Goal: Task Accomplishment & Management: Use online tool/utility

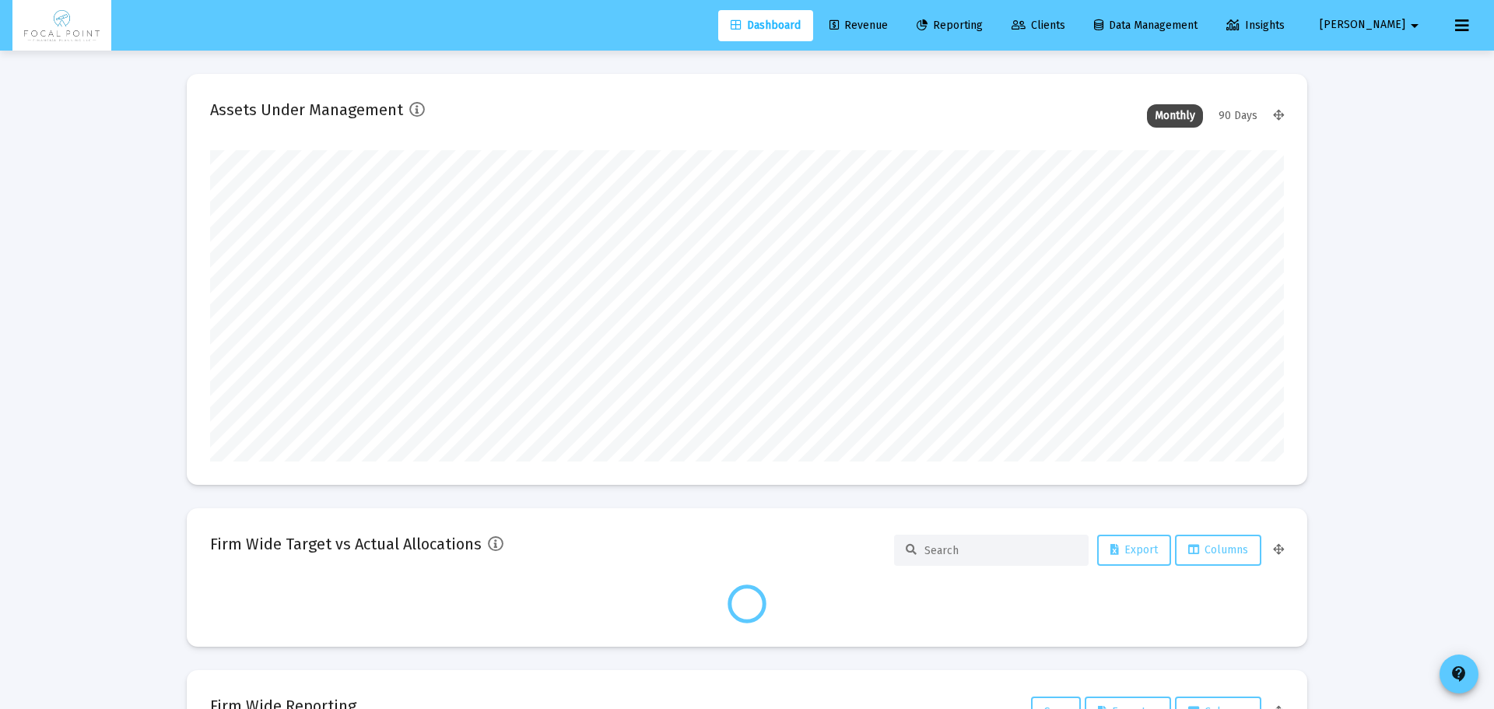
type input "[DATE]"
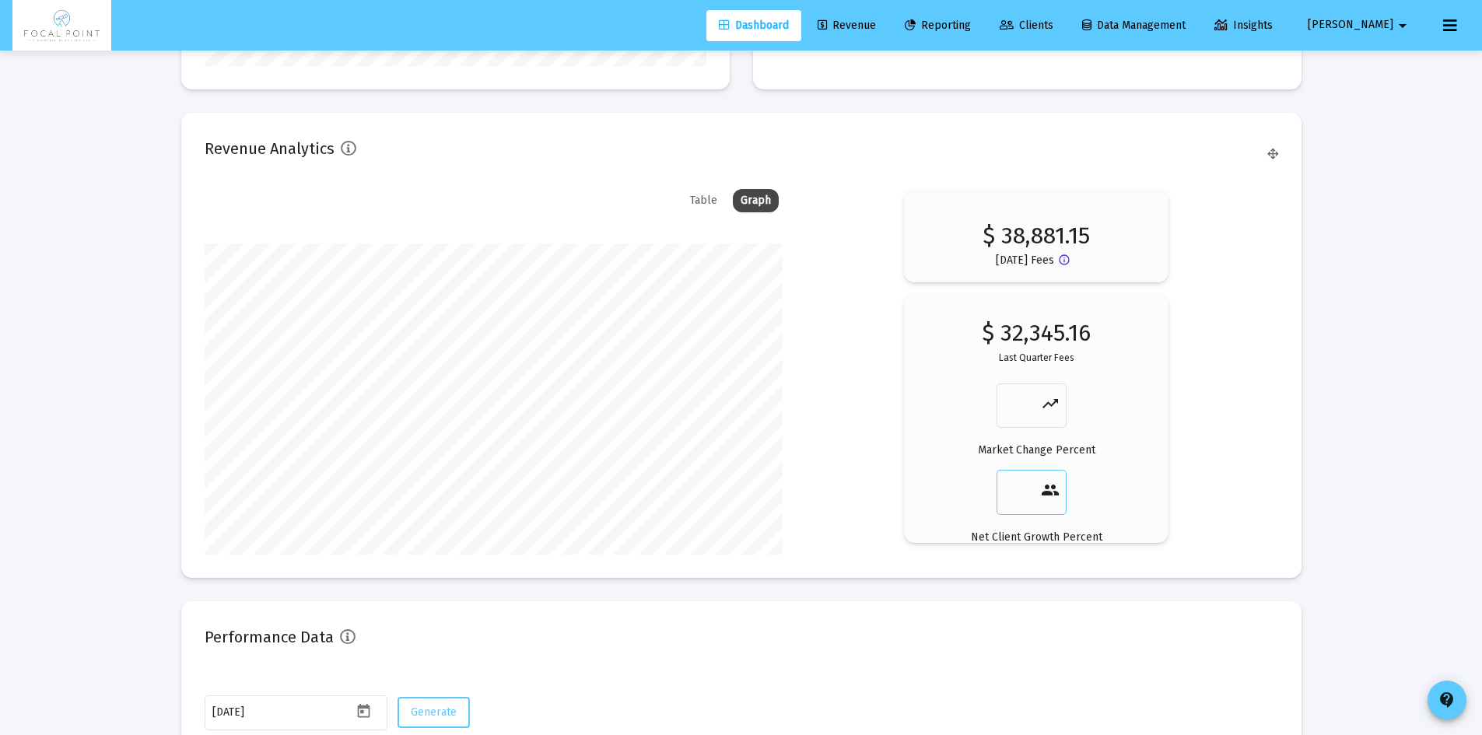
scroll to position [2324, 0]
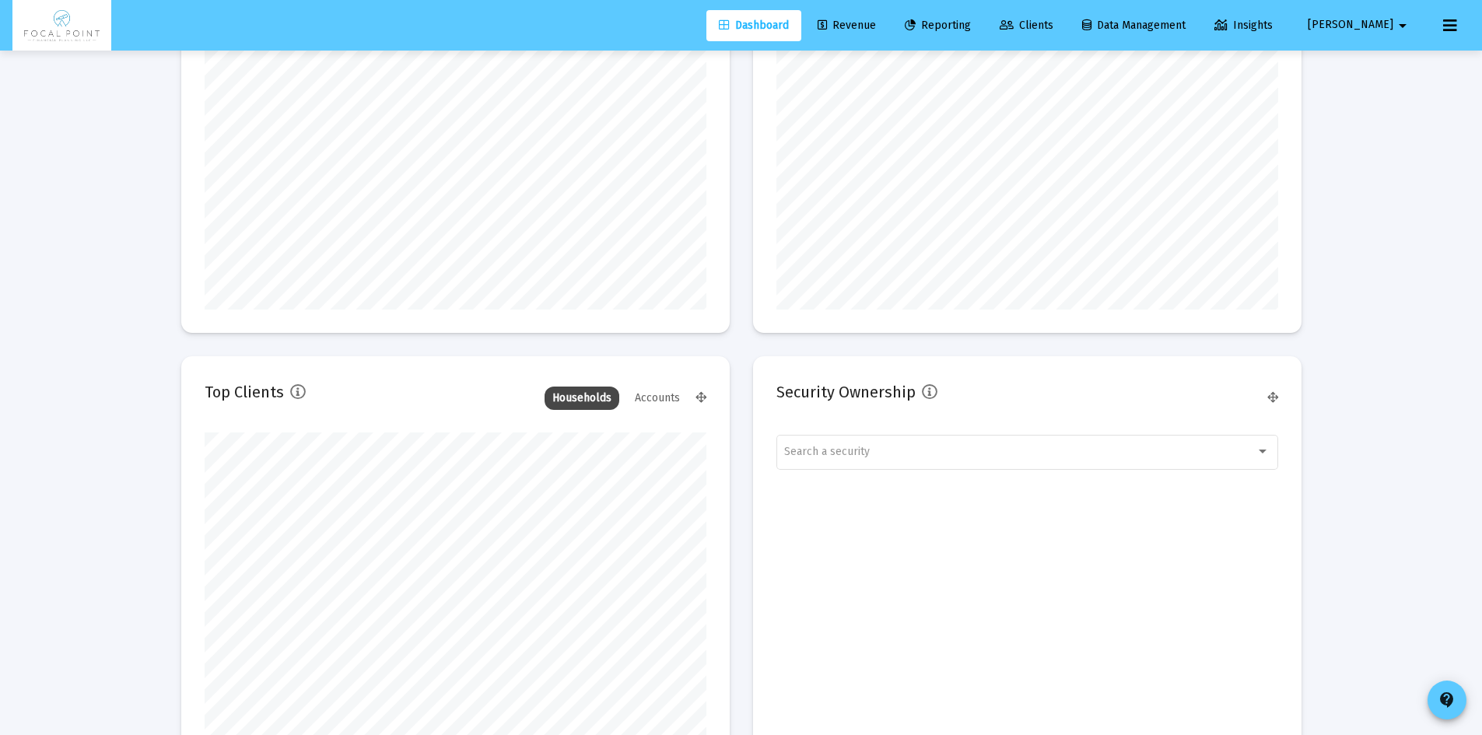
click at [888, 33] on link "Revenue" at bounding box center [846, 25] width 83 height 31
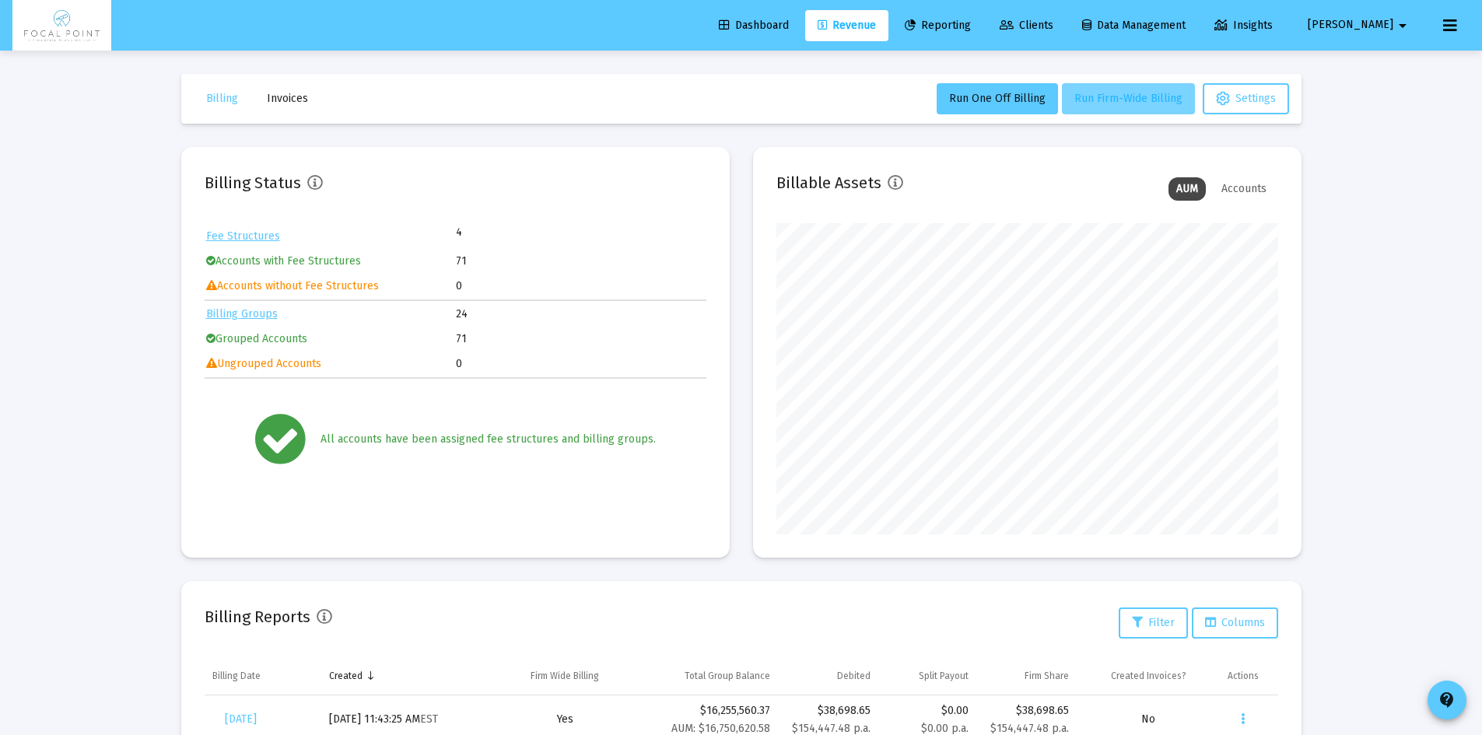
click at [1151, 103] on span "Run Firm-Wide Billing" at bounding box center [1128, 98] width 108 height 13
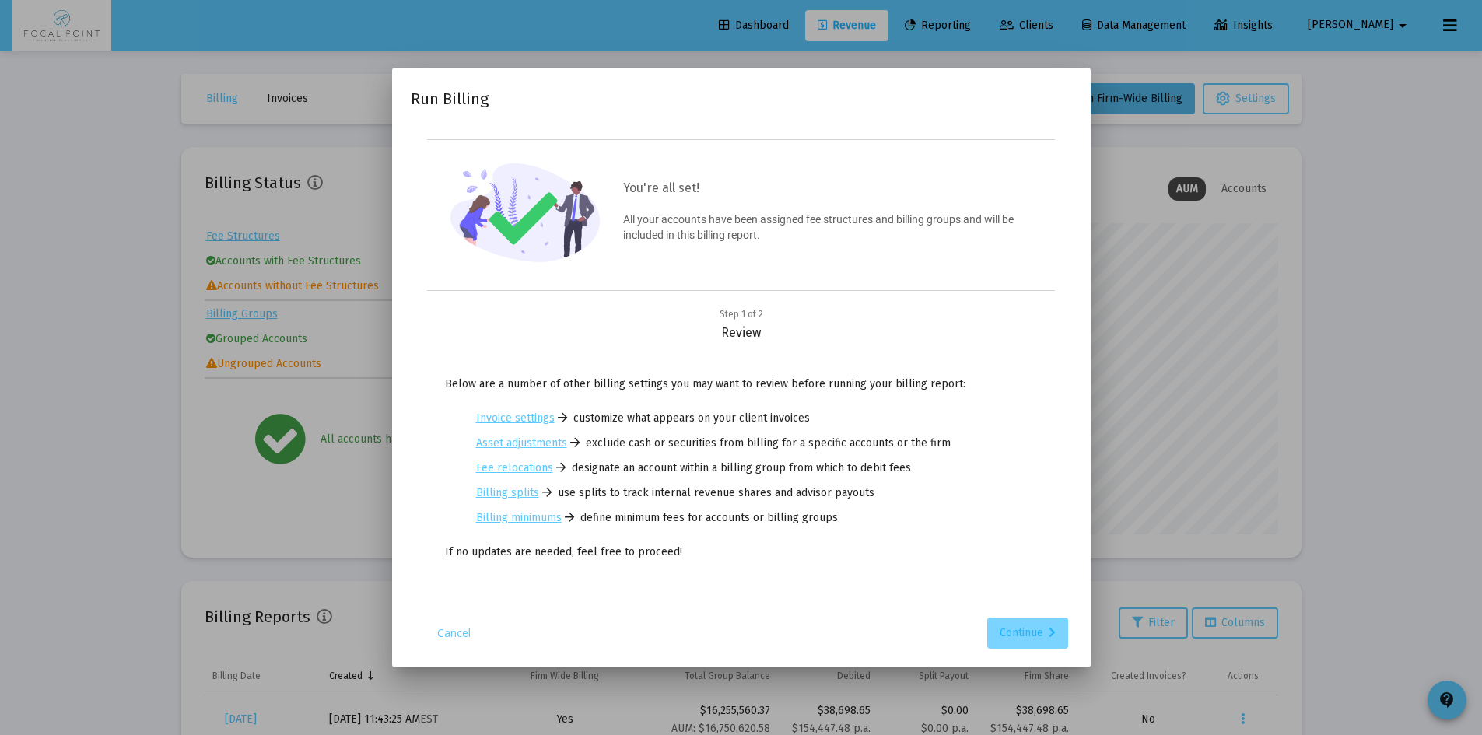
click at [1030, 624] on div "Continue" at bounding box center [1028, 633] width 56 height 31
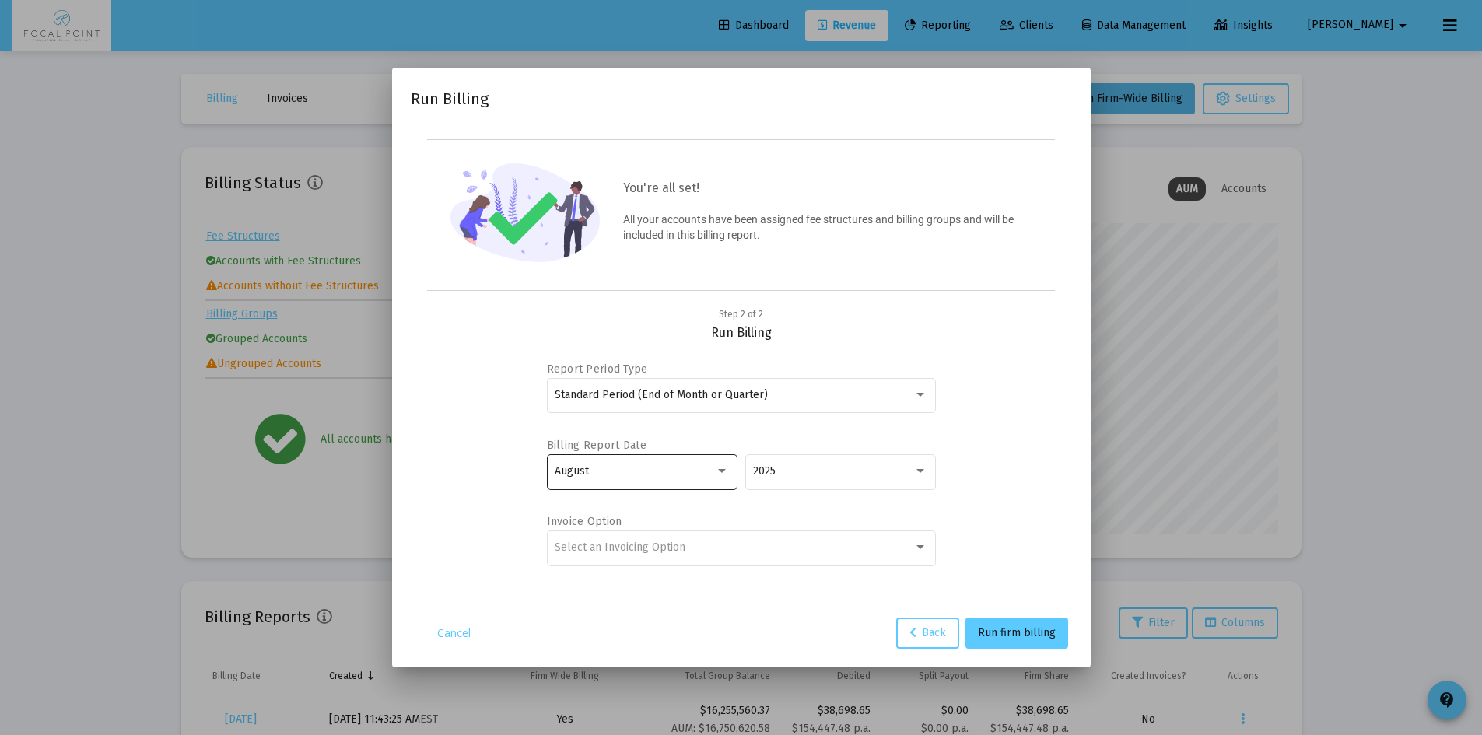
click at [732, 468] on div "August" at bounding box center [642, 471] width 191 height 38
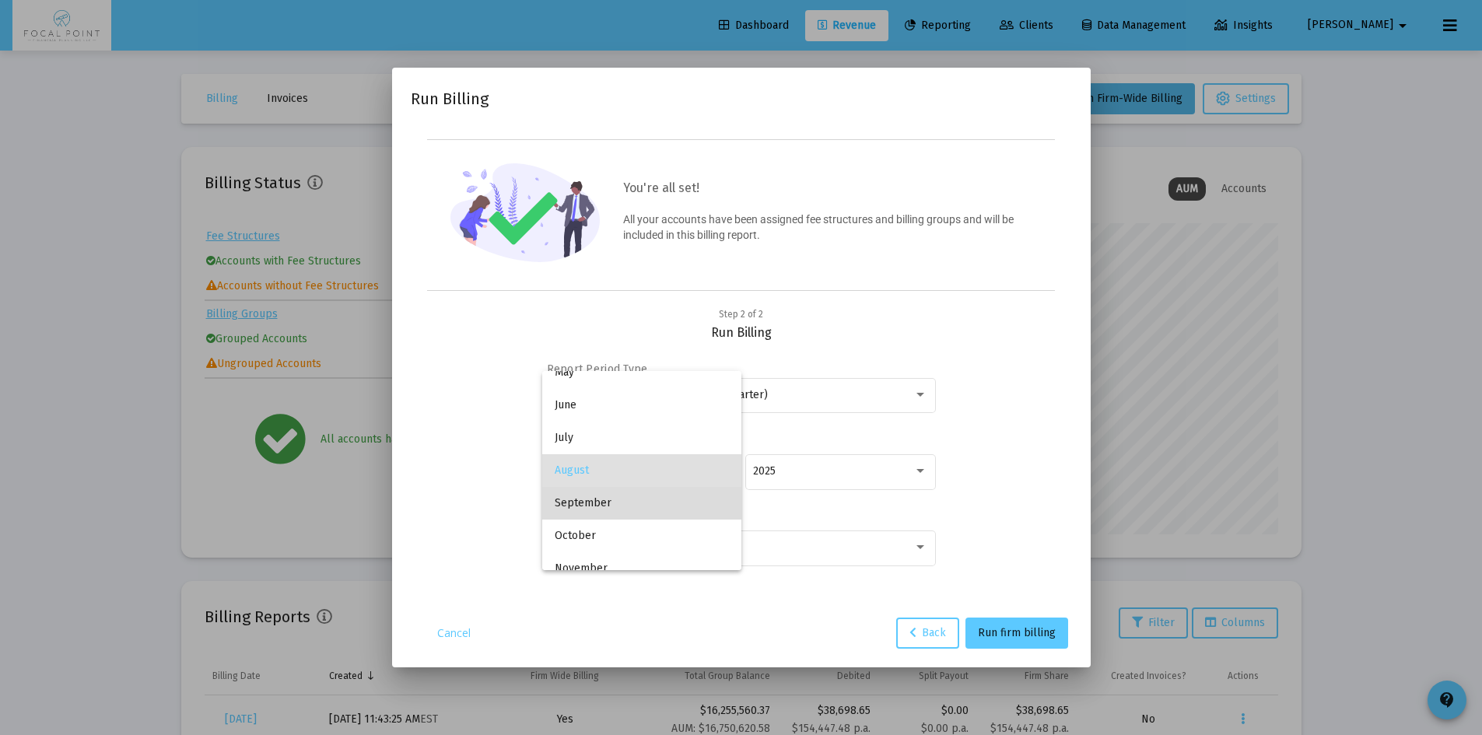
click at [644, 505] on span "September" at bounding box center [642, 503] width 174 height 33
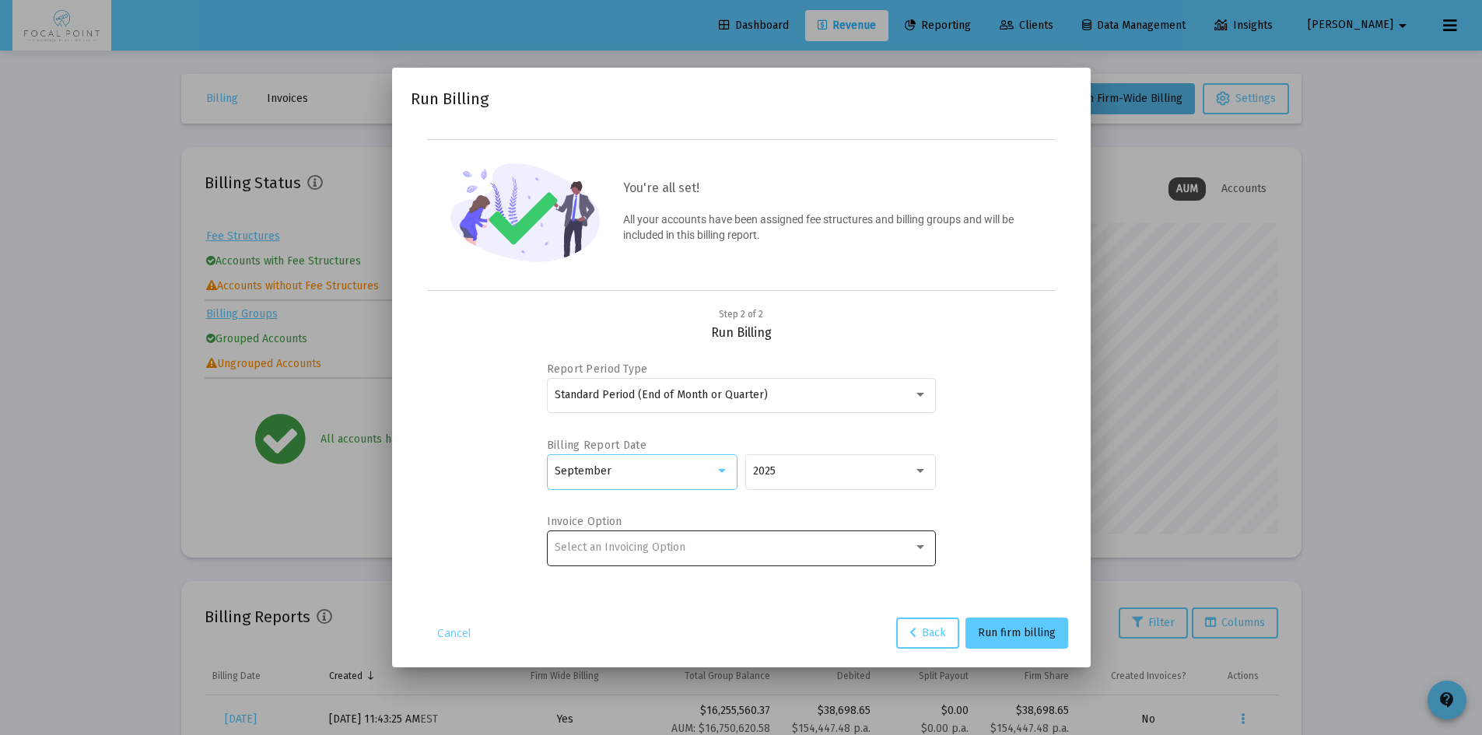
click at [643, 545] on span "Select an Invoicing Option" at bounding box center [620, 547] width 131 height 13
click at [633, 545] on span "No Invoice" at bounding box center [741, 547] width 373 height 33
click at [1046, 632] on span "Run firm billing" at bounding box center [1017, 632] width 78 height 13
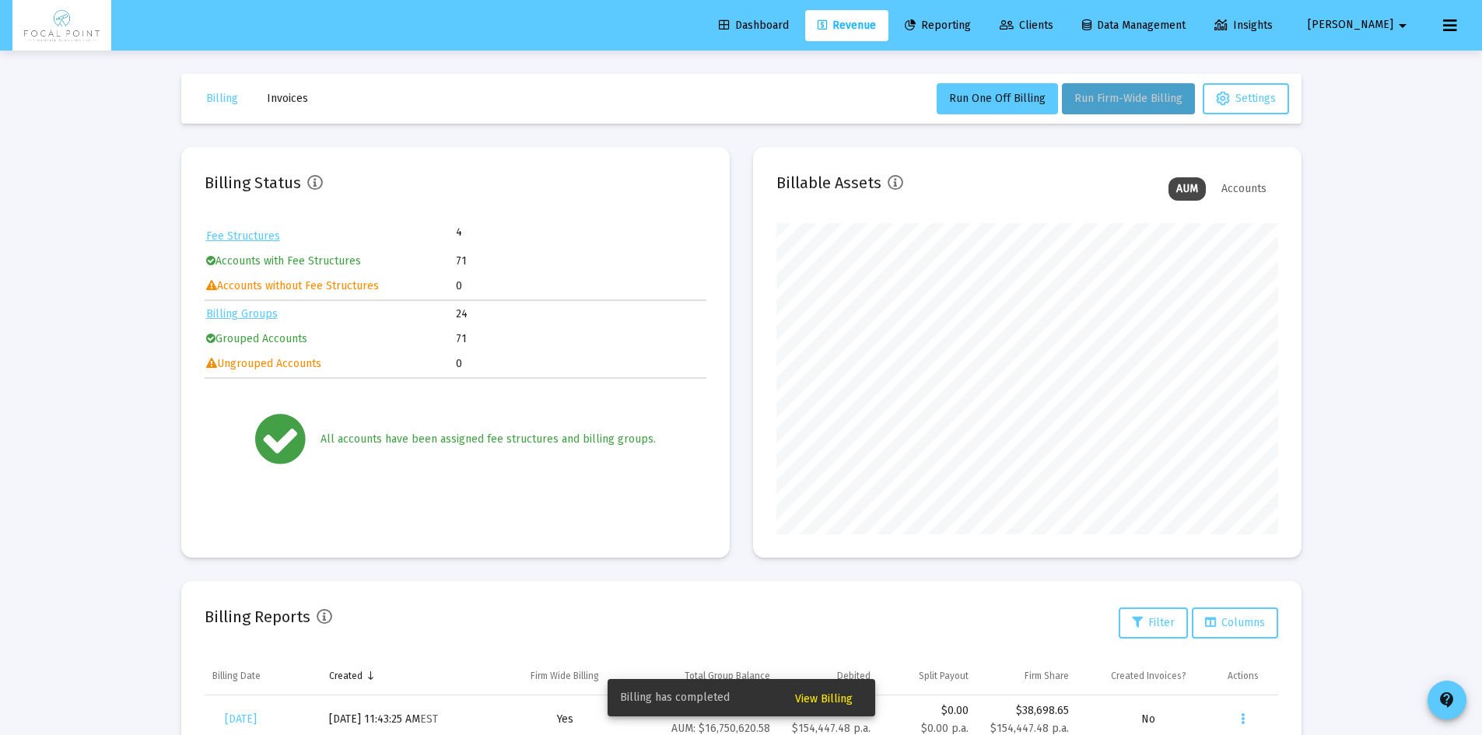
click at [847, 700] on span "View Billing" at bounding box center [824, 698] width 58 height 13
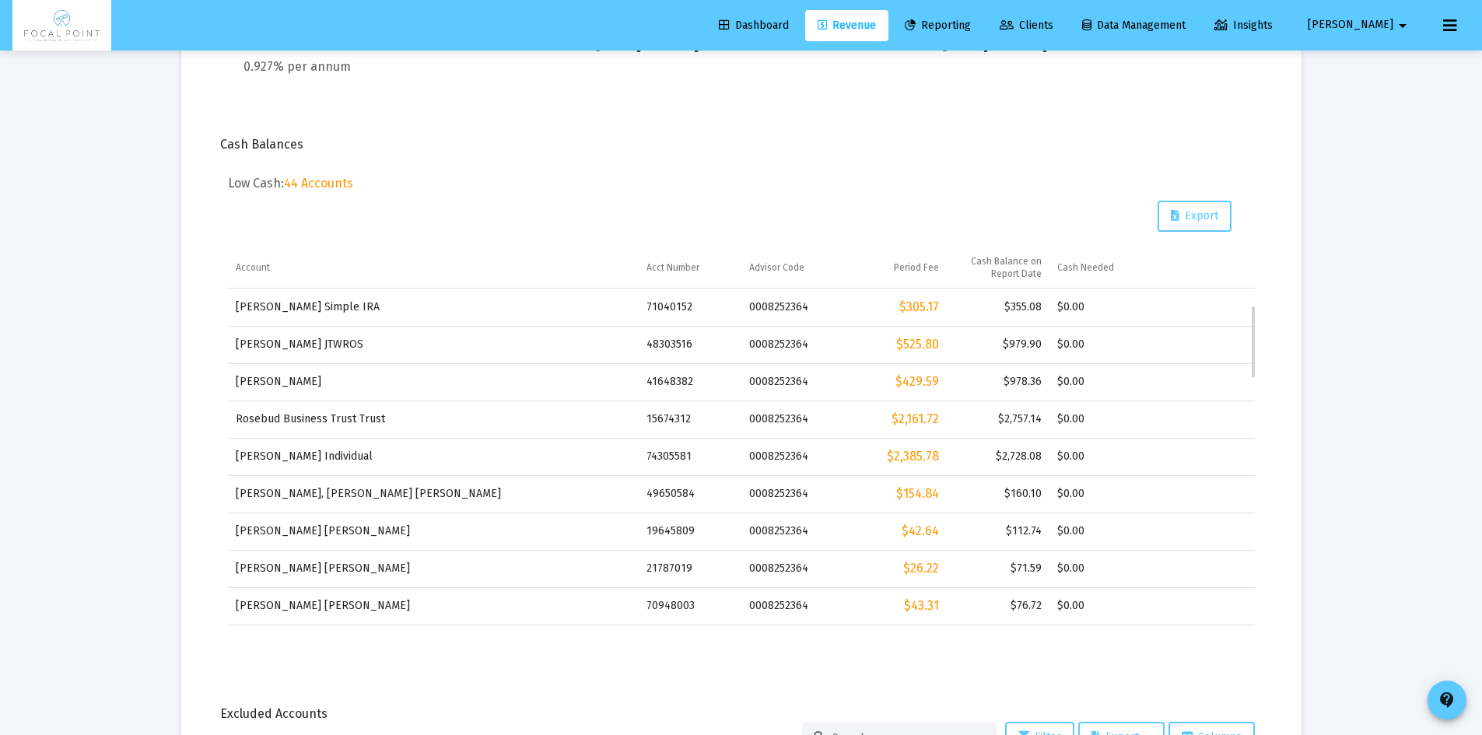
scroll to position [156, 0]
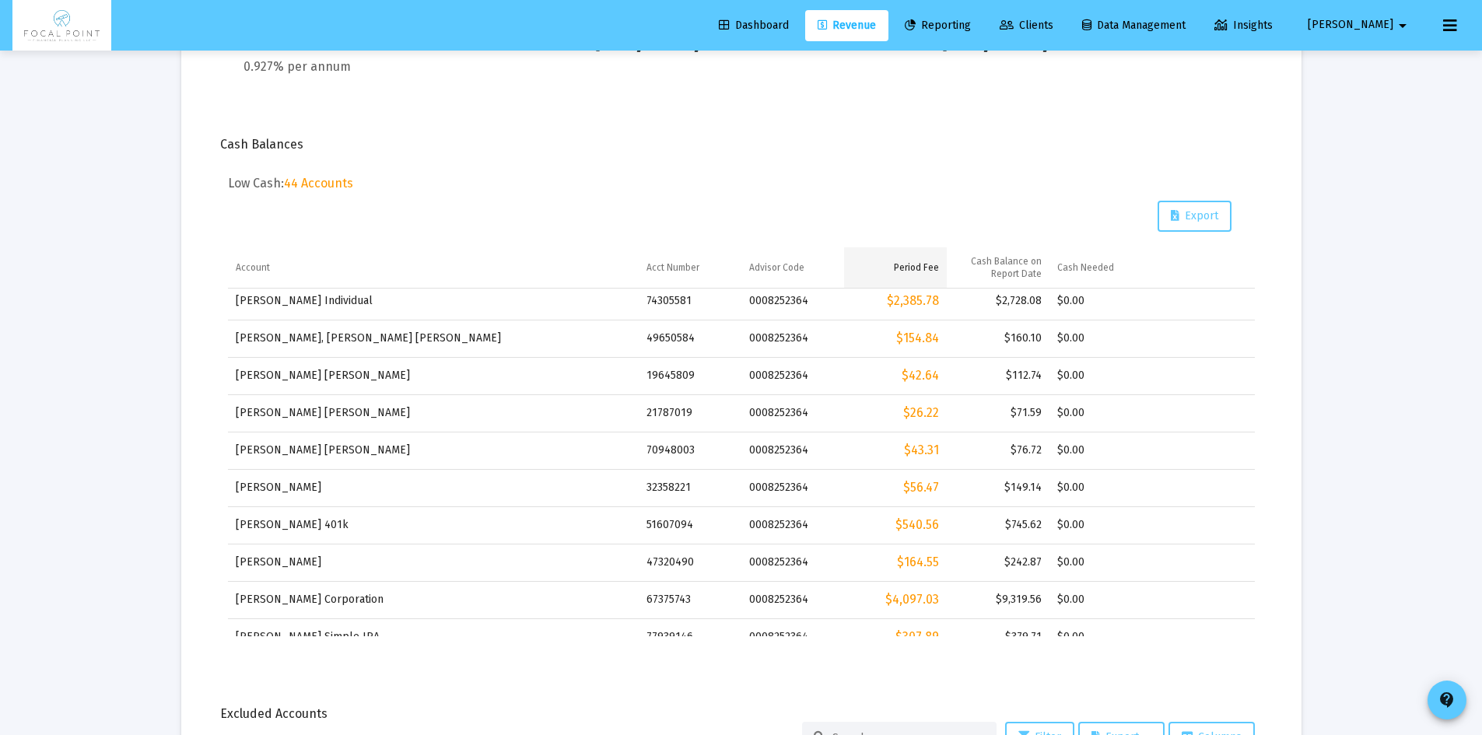
click at [919, 265] on div "Period Fee" at bounding box center [916, 267] width 45 height 12
click at [916, 268] on div "Period Fee" at bounding box center [916, 267] width 45 height 12
click at [865, 266] on td "Period Fee" at bounding box center [895, 267] width 103 height 41
click at [862, 275] on td "Period Fee" at bounding box center [895, 267] width 103 height 41
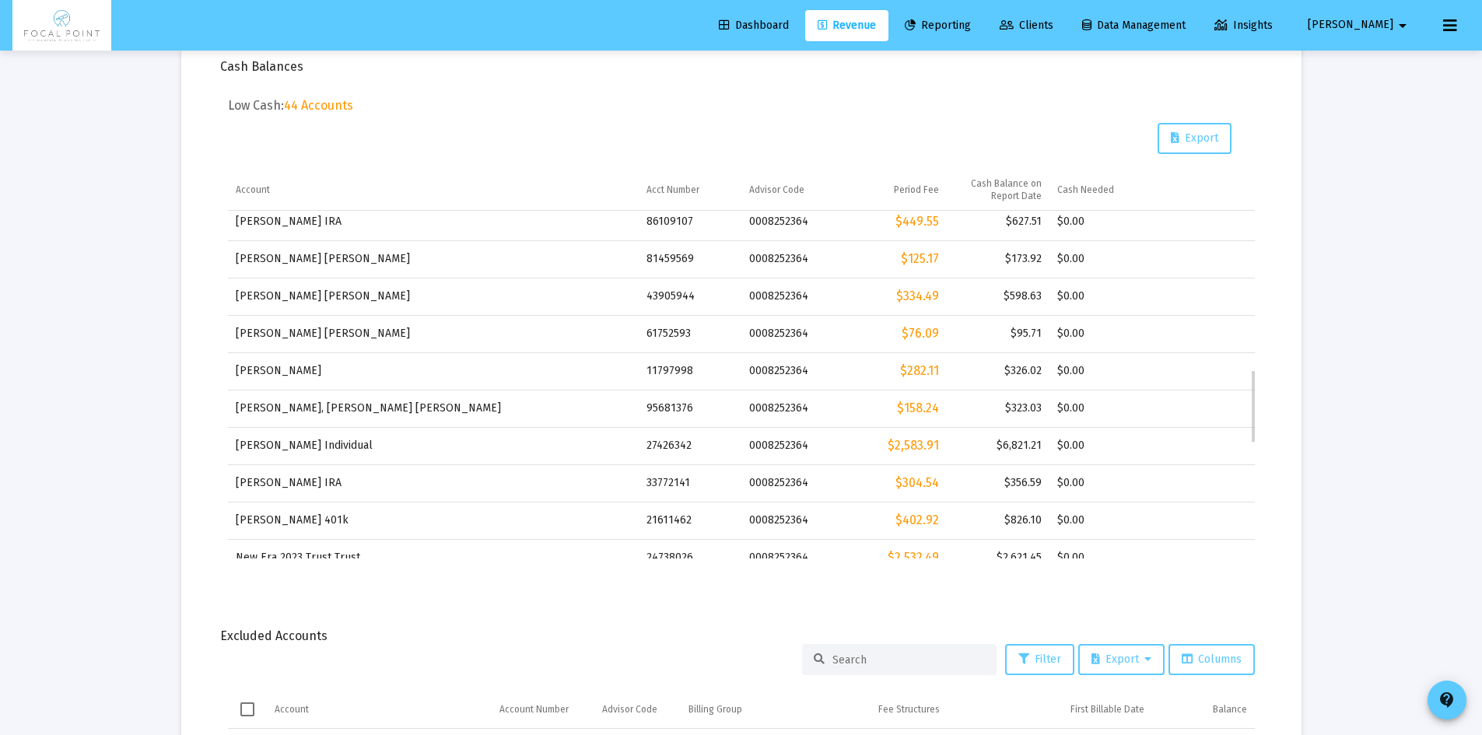
scroll to position [752, 0]
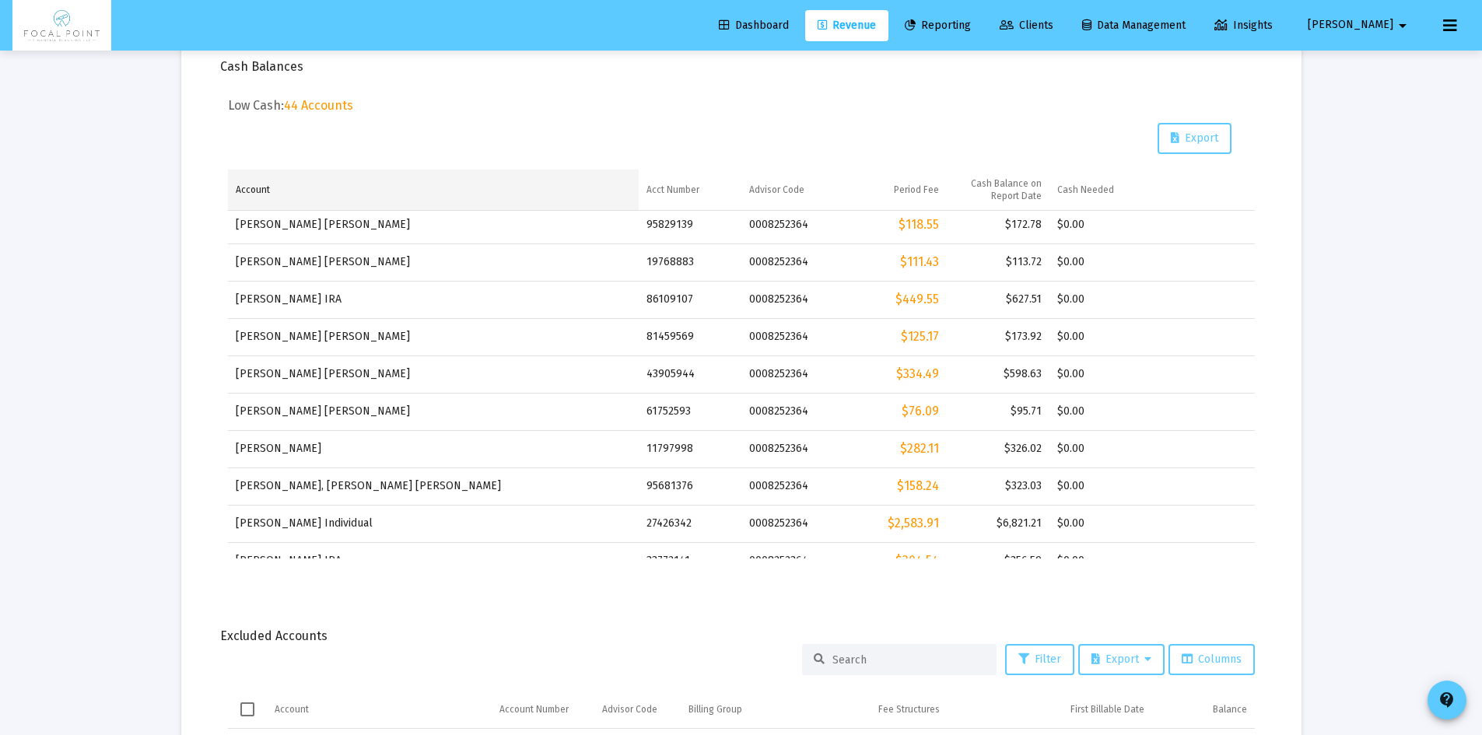
click at [265, 185] on div "Account" at bounding box center [253, 190] width 34 height 12
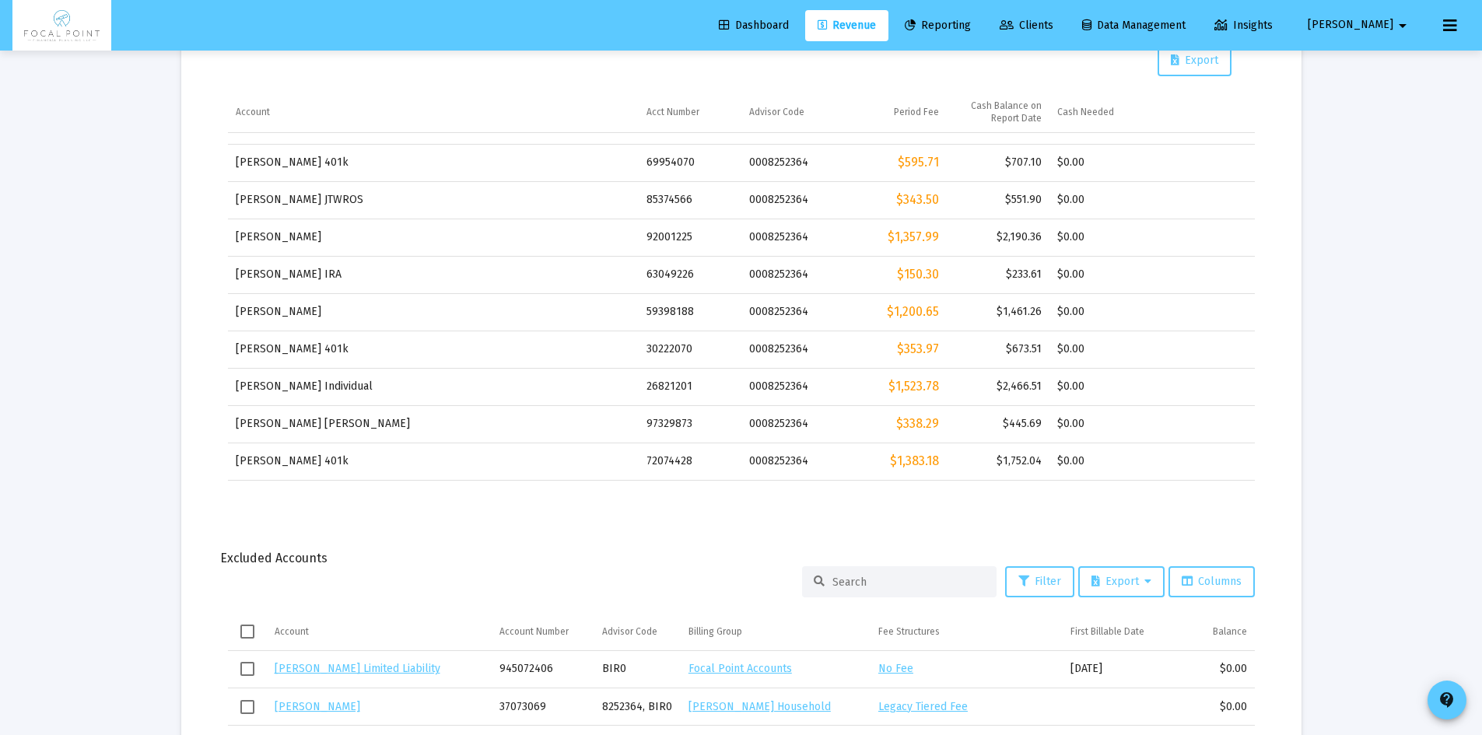
scroll to position [0, 0]
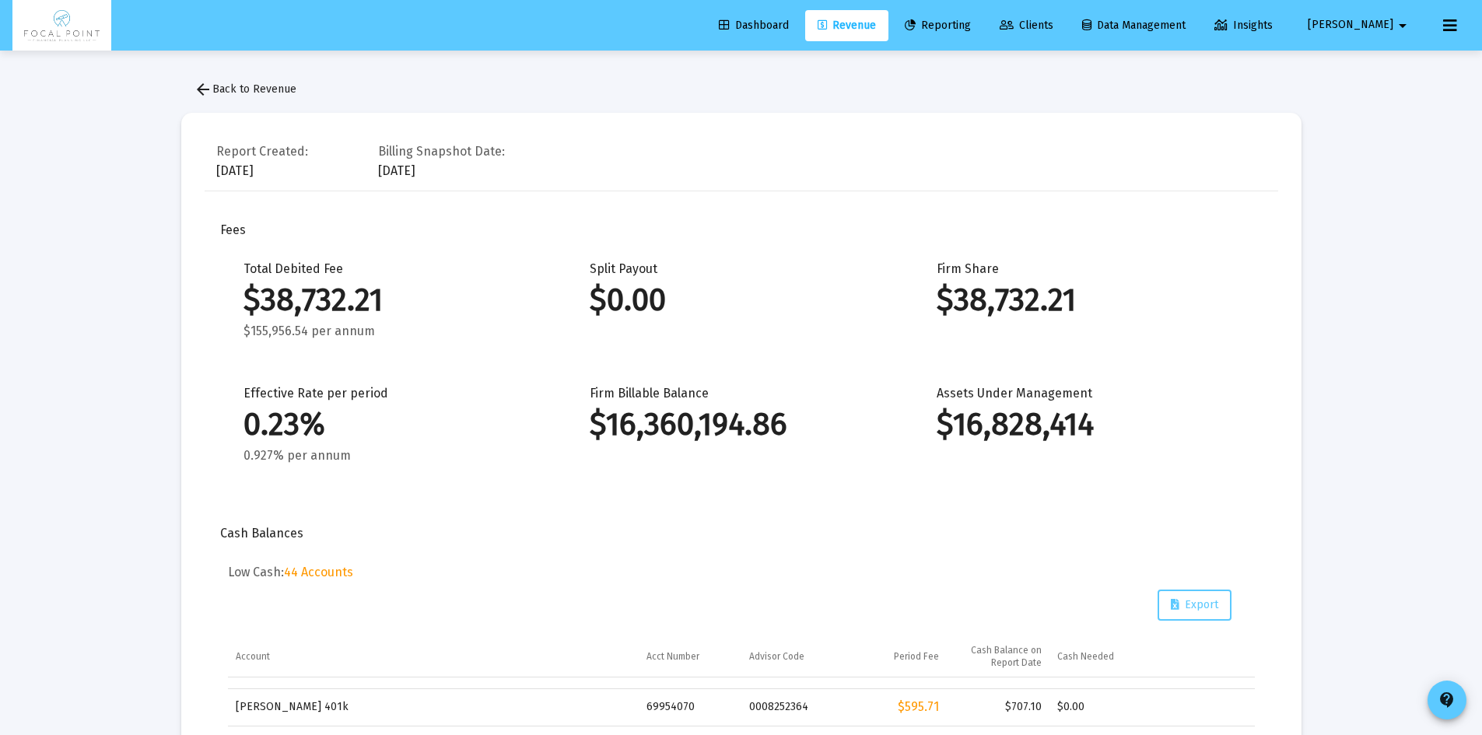
click at [215, 82] on span "arrow_back Back to Revenue" at bounding box center [245, 88] width 103 height 13
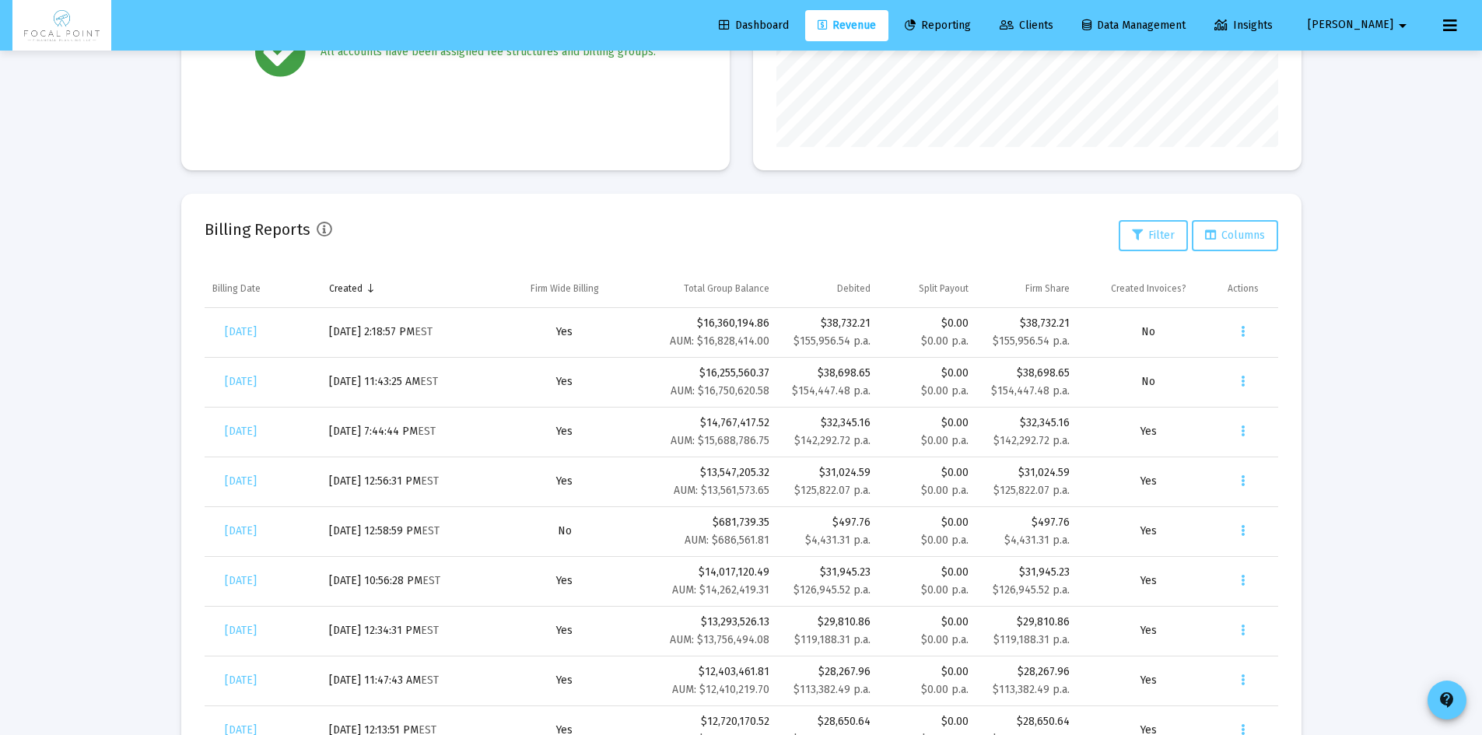
scroll to position [545, 0]
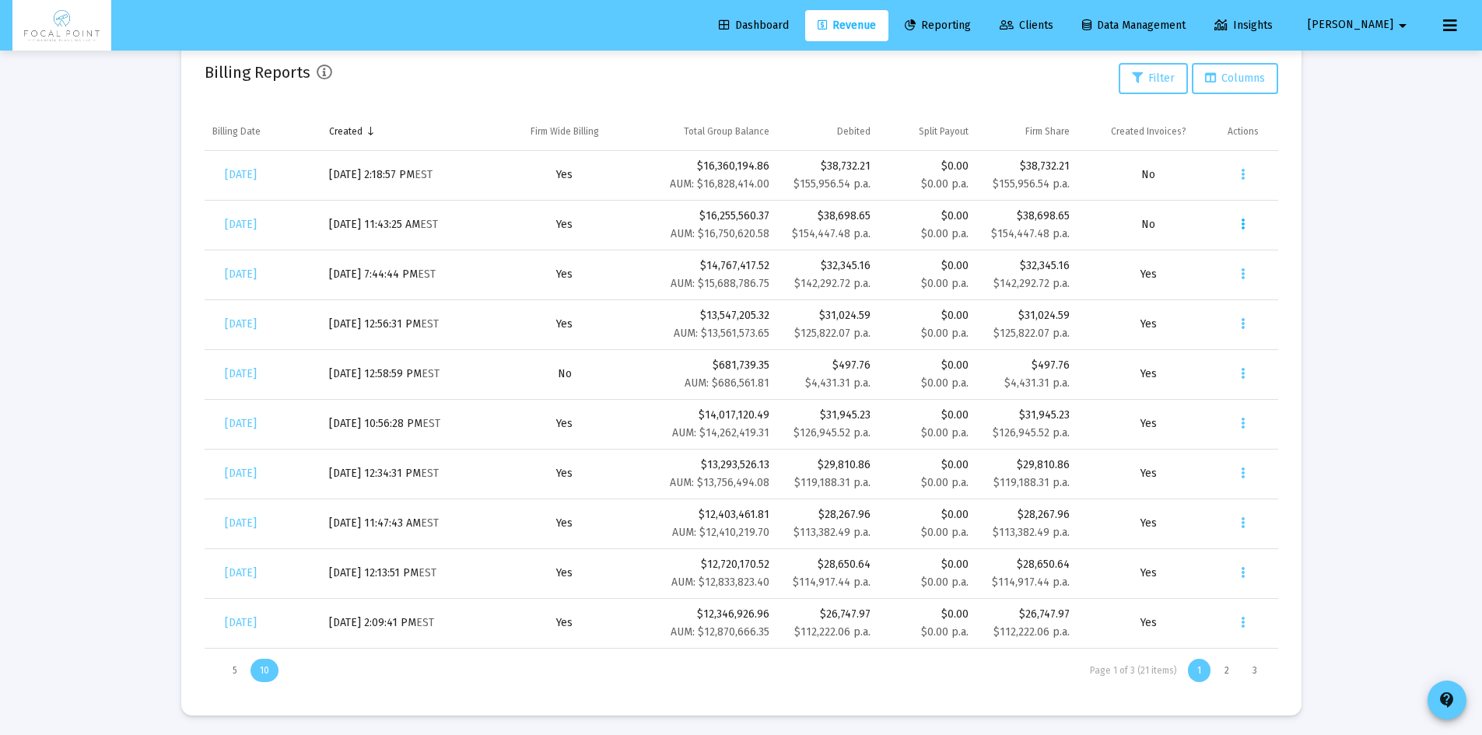
click at [1244, 230] on icon "Data grid" at bounding box center [1243, 224] width 4 height 19
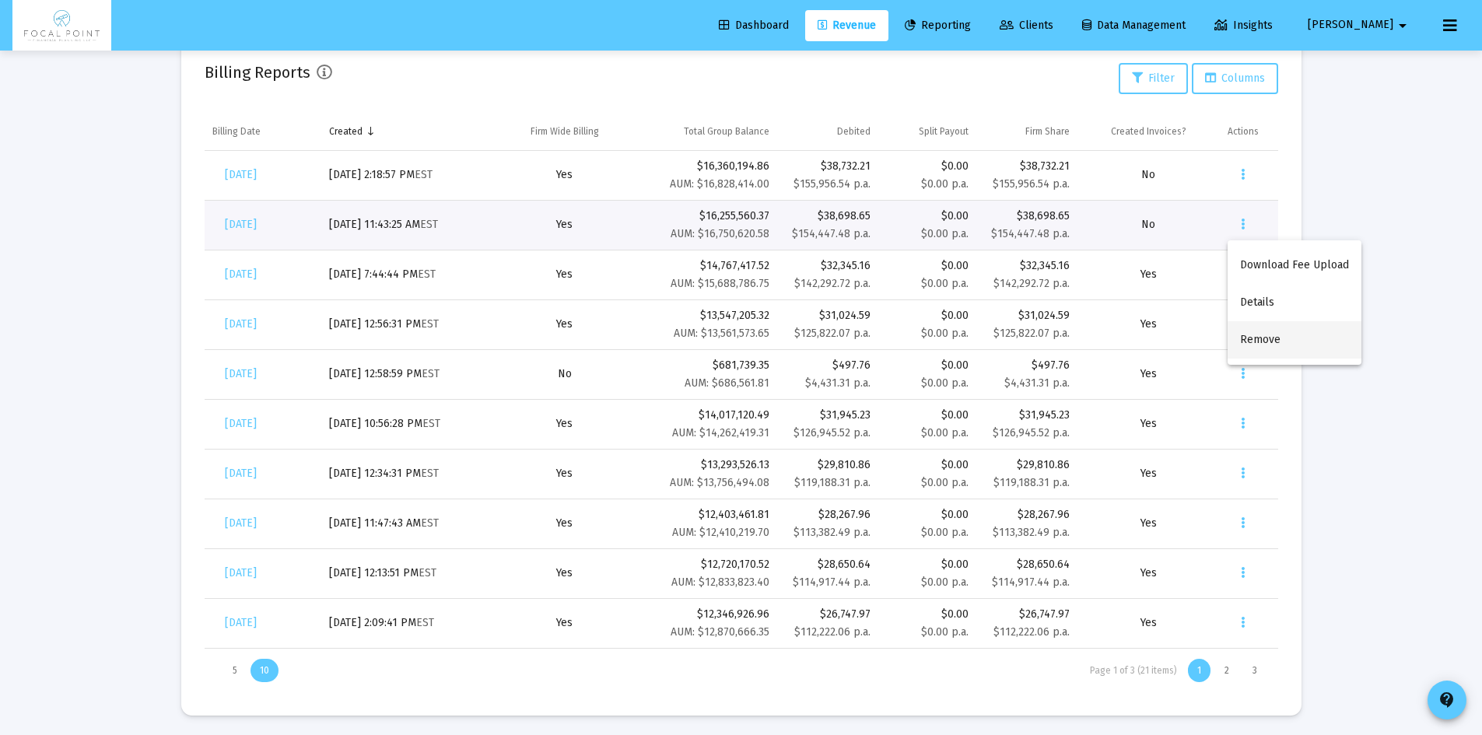
click at [1267, 331] on button "Remove" at bounding box center [1295, 339] width 134 height 37
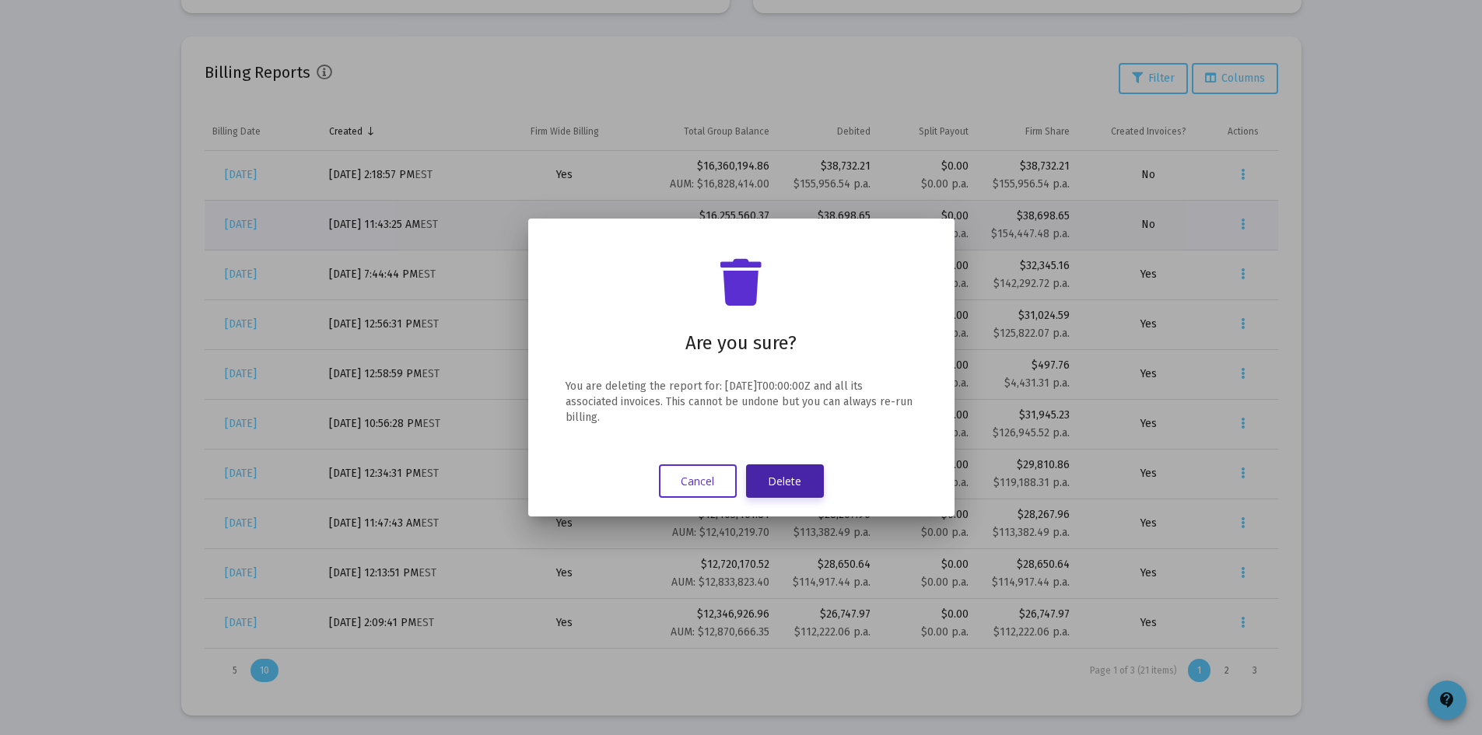
click at [787, 485] on button "Delete" at bounding box center [785, 480] width 78 height 33
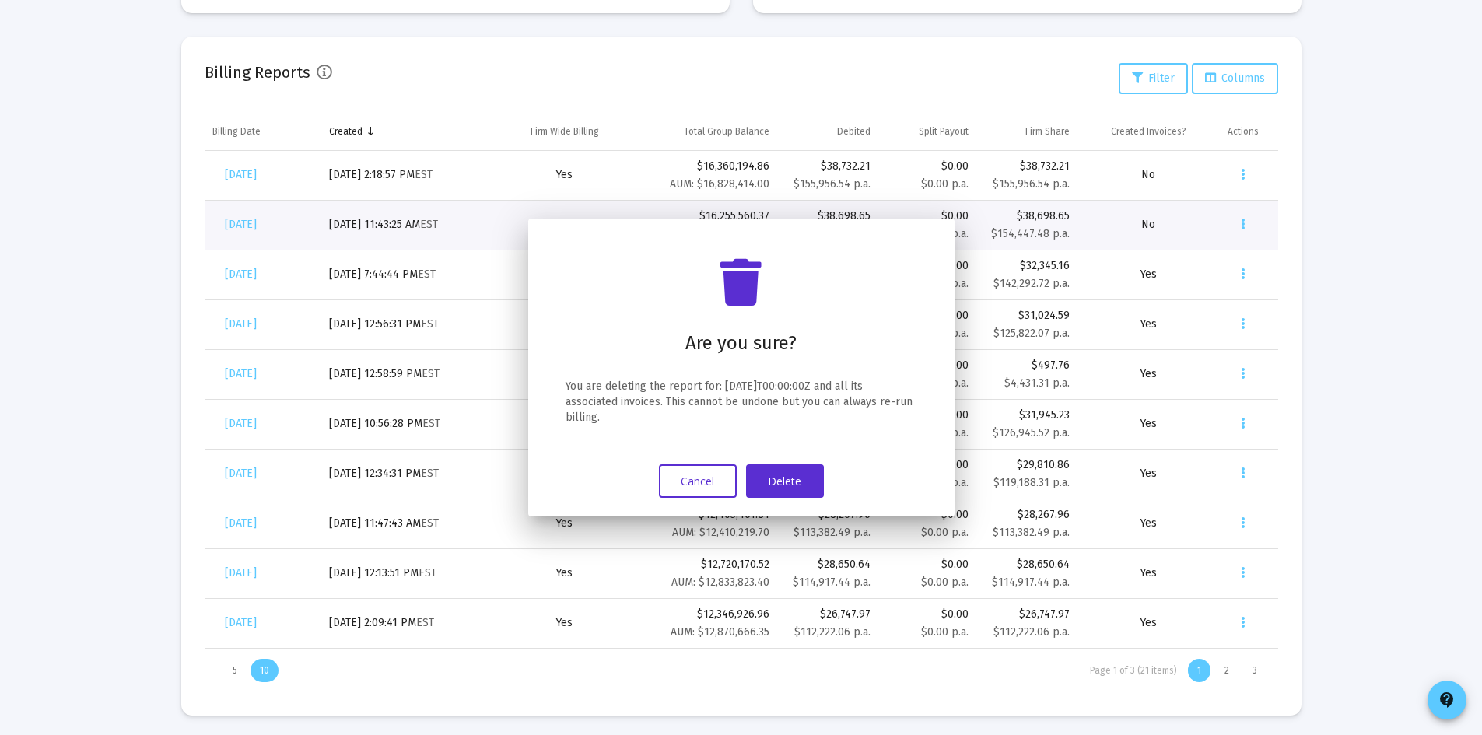
scroll to position [545, 0]
